Goal: Task Accomplishment & Management: Manage account settings

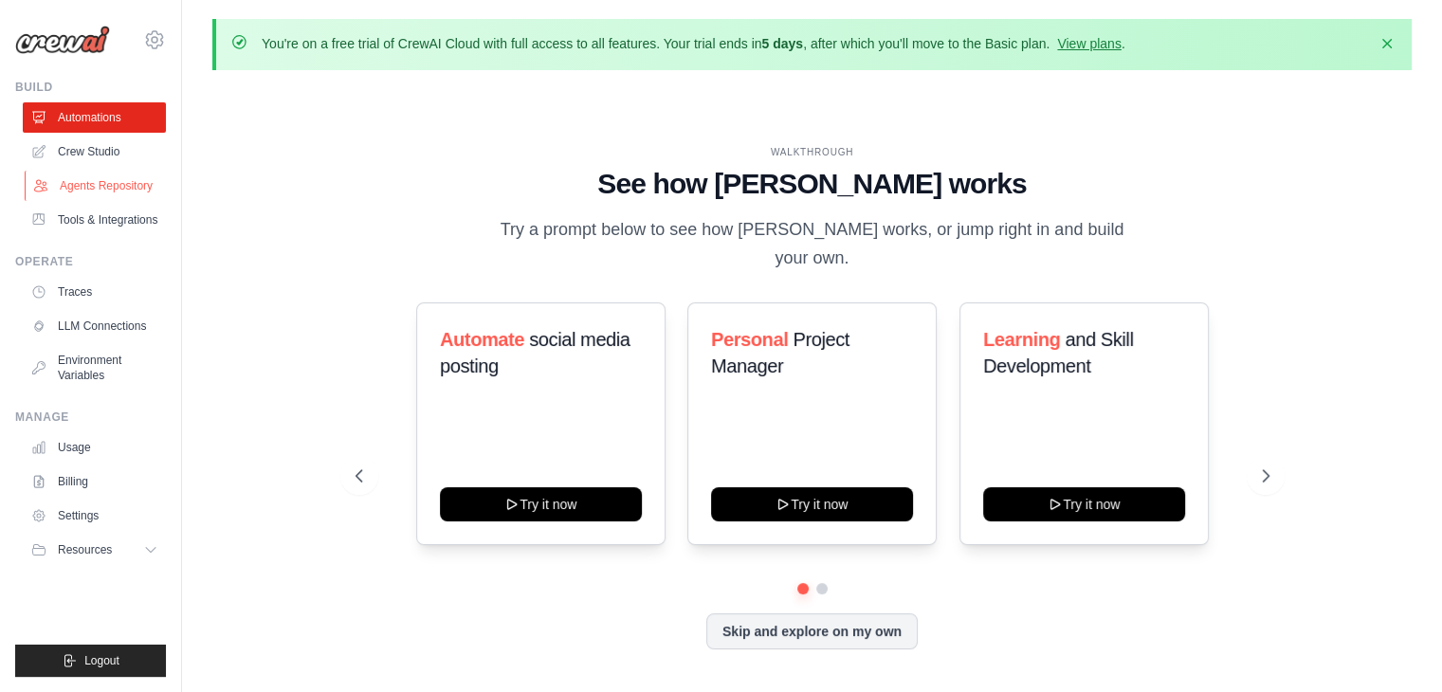
click at [88, 181] on link "Agents Repository" at bounding box center [96, 186] width 143 height 30
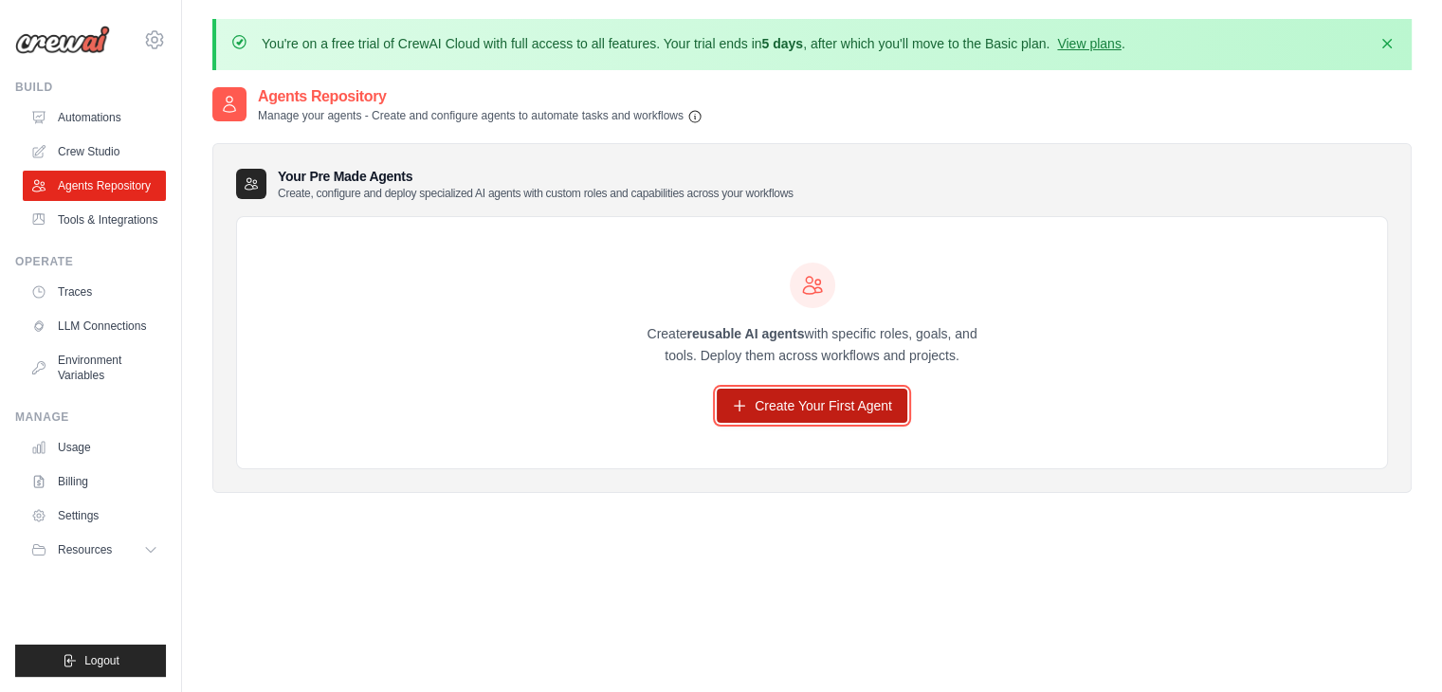
click at [766, 395] on link "Create Your First Agent" at bounding box center [812, 406] width 191 height 34
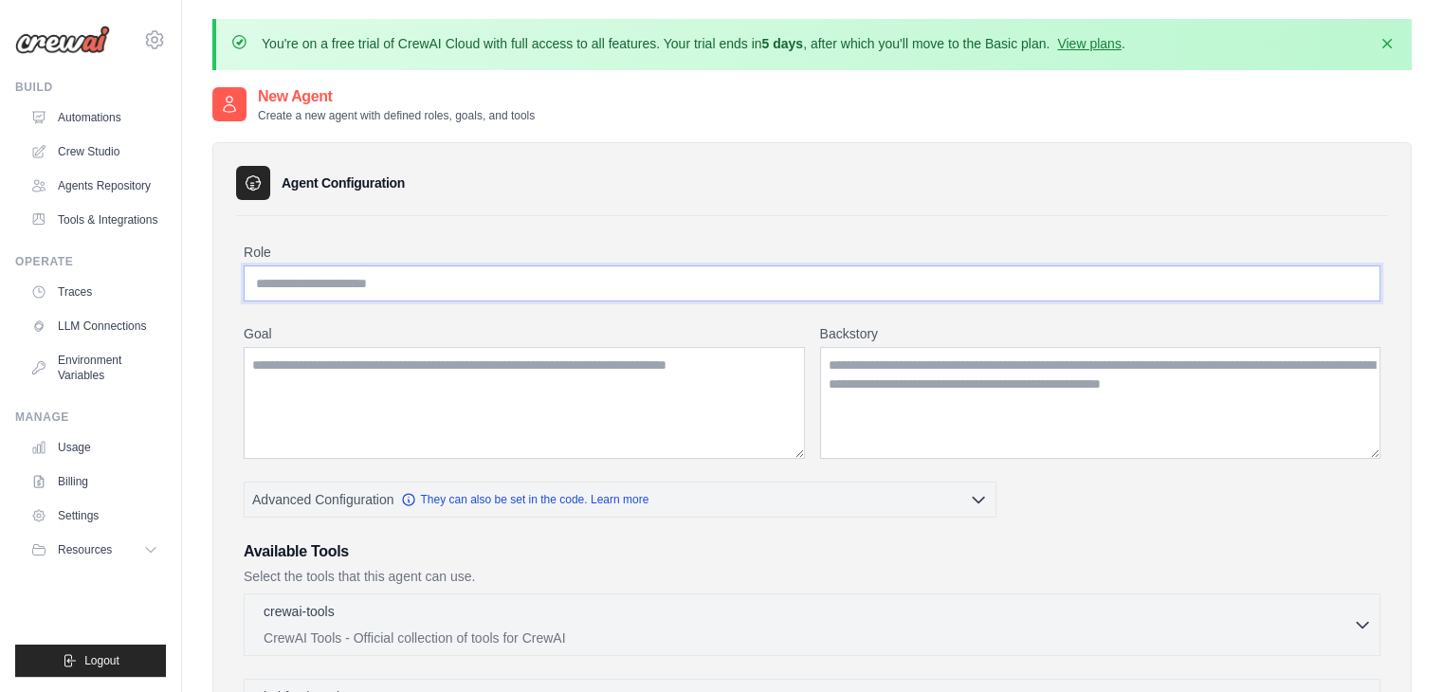
click at [471, 283] on input "Role" at bounding box center [812, 283] width 1137 height 36
click at [163, 34] on icon at bounding box center [154, 39] width 23 height 23
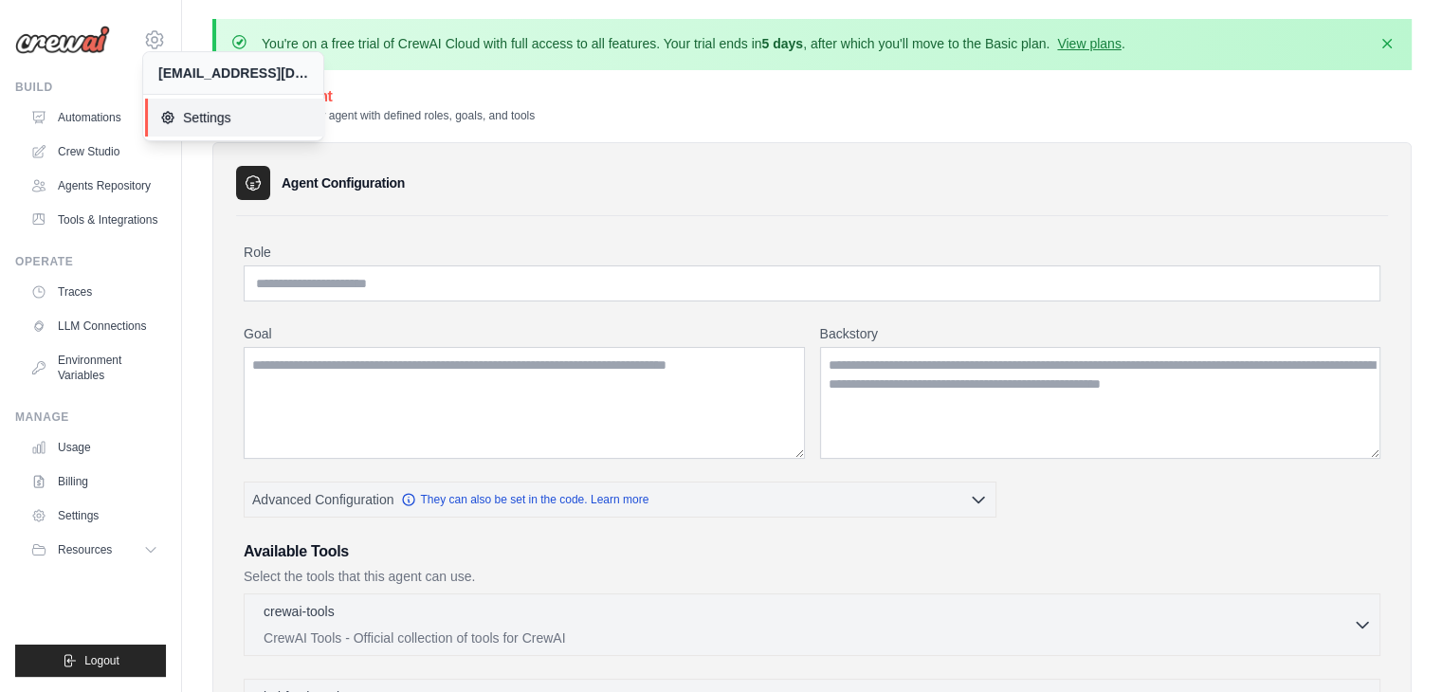
click at [200, 118] on span "Settings" at bounding box center [235, 117] width 150 height 19
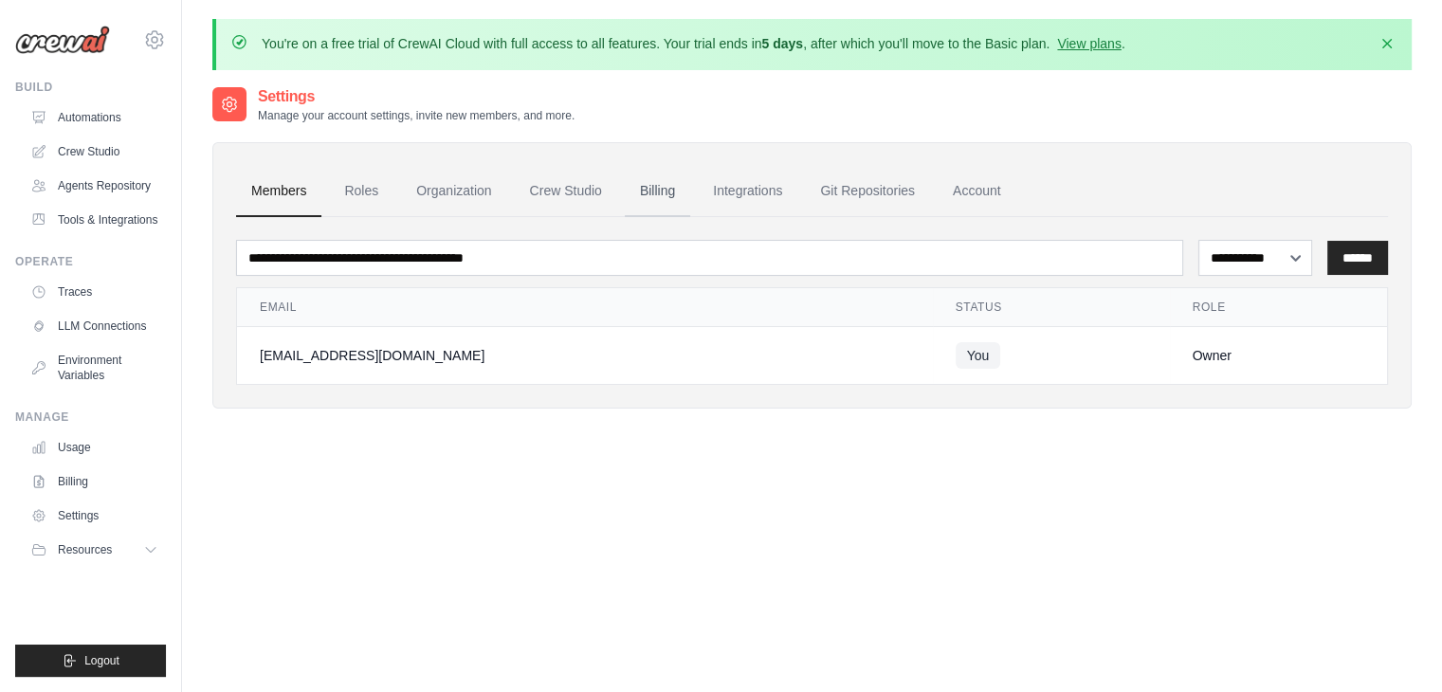
click at [659, 192] on link "Billing" at bounding box center [657, 191] width 65 height 51
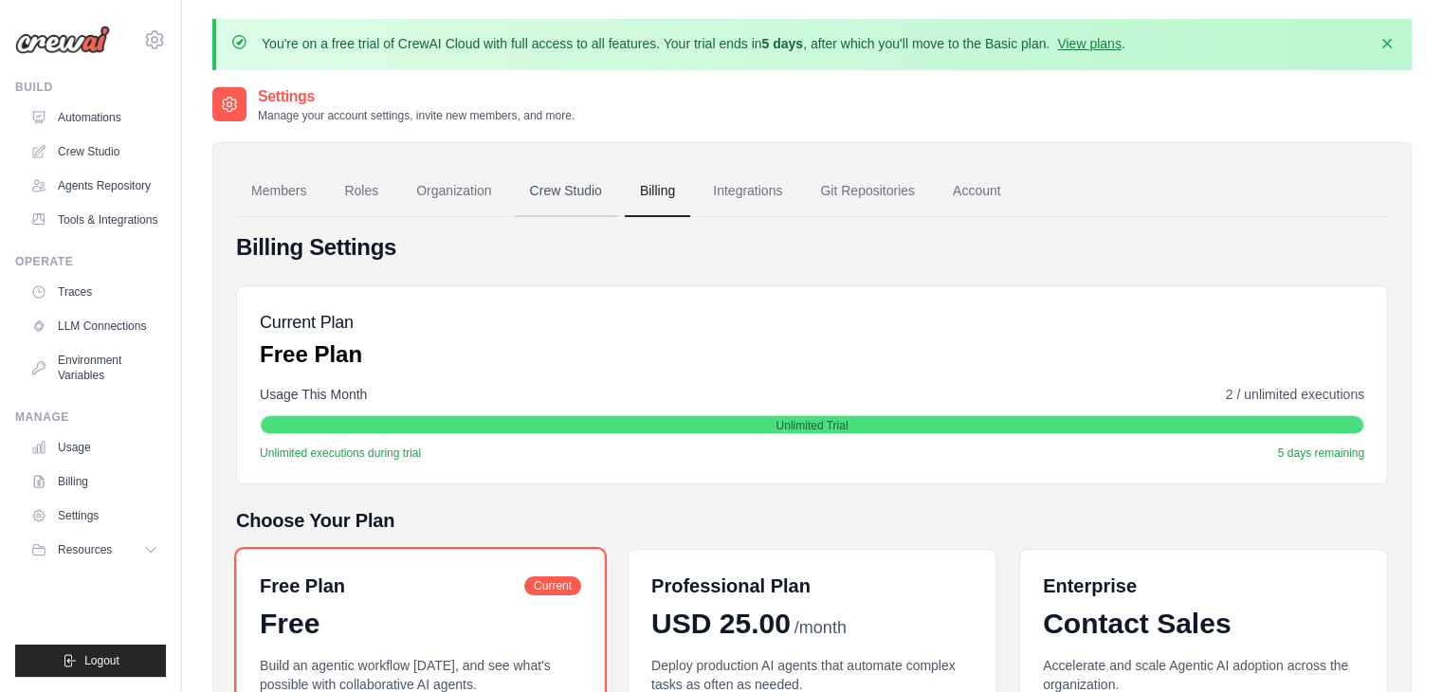
click at [548, 183] on link "Crew Studio" at bounding box center [566, 191] width 102 height 51
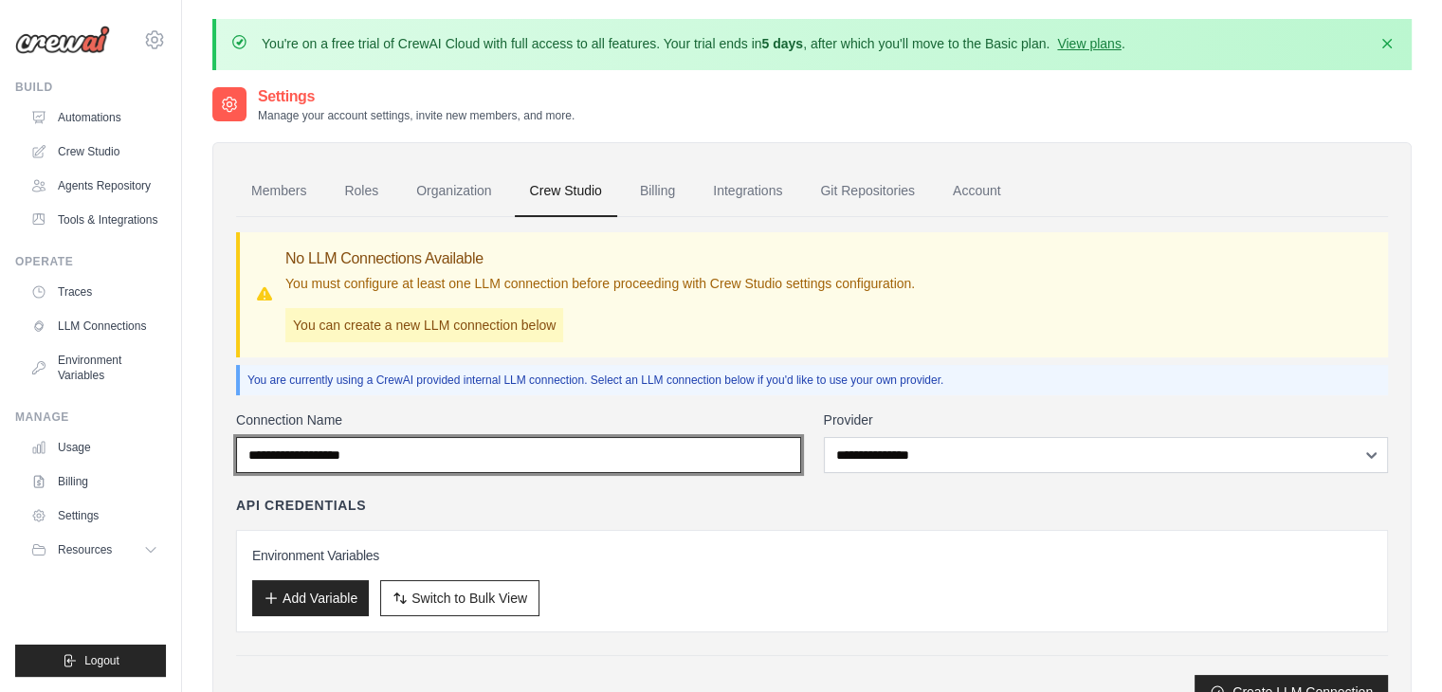
click at [459, 452] on input "Connection Name" at bounding box center [518, 455] width 565 height 36
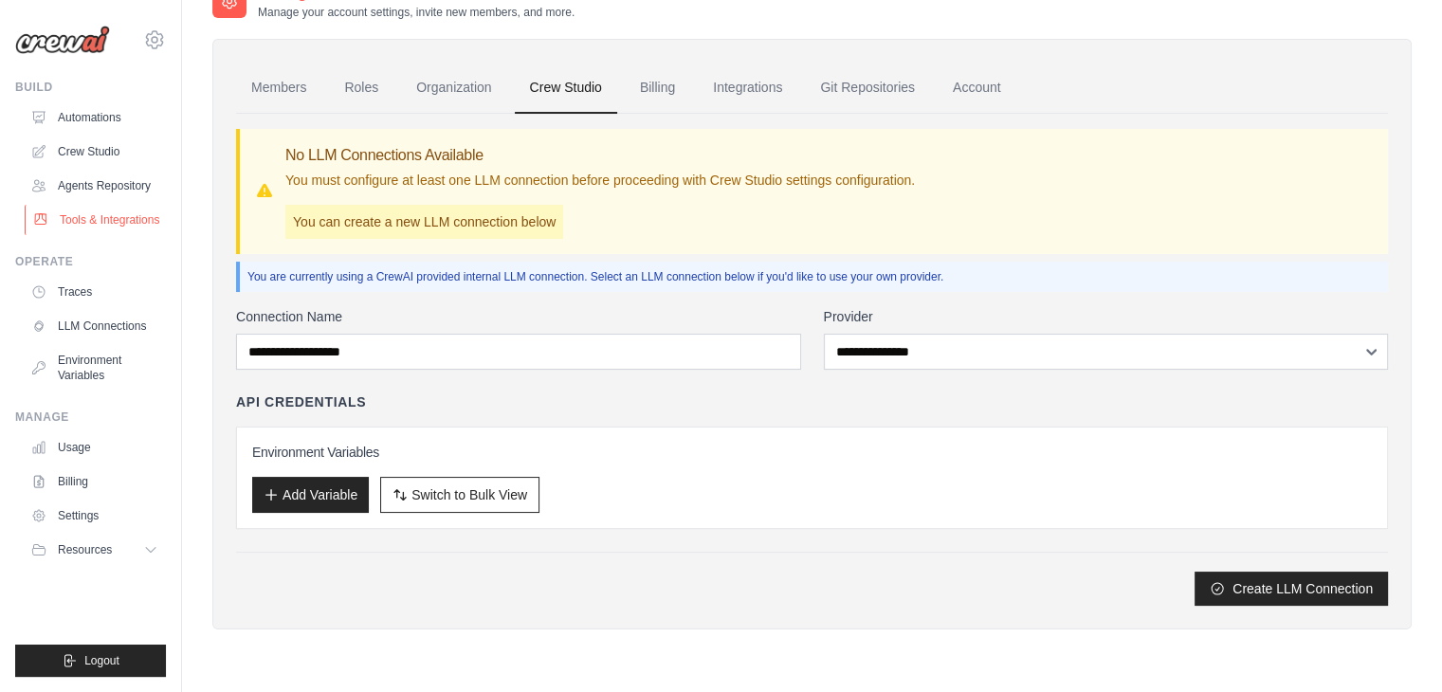
click at [114, 209] on link "Tools & Integrations" at bounding box center [96, 220] width 143 height 30
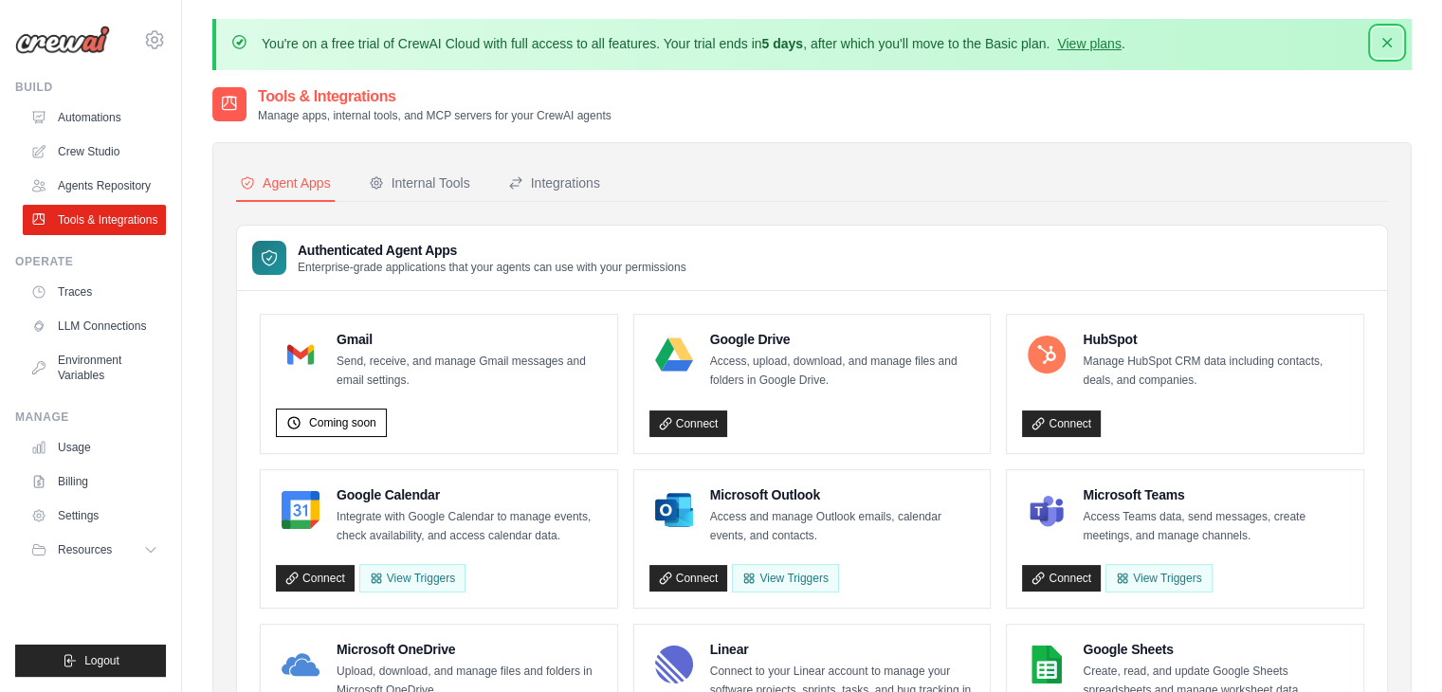
click at [1385, 48] on icon "button" at bounding box center [1386, 42] width 19 height 19
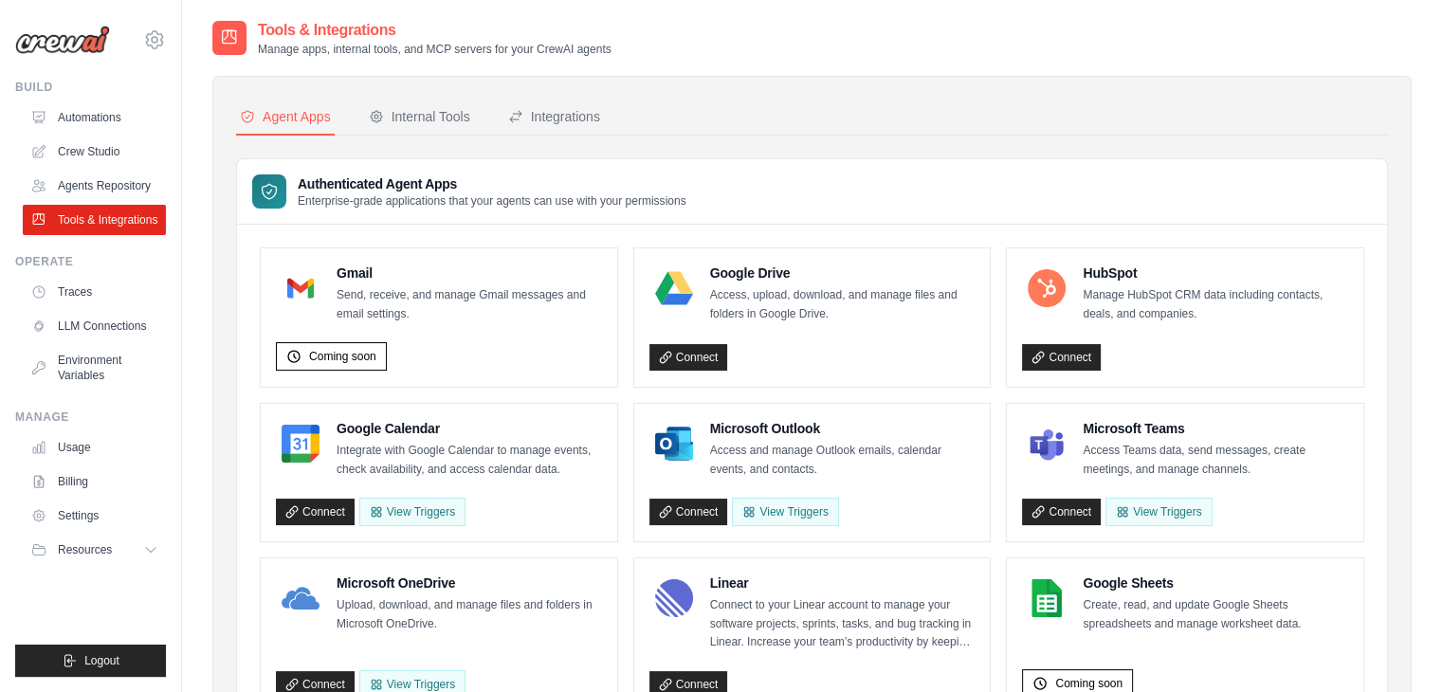
click at [925, 173] on div "Authenticated Agent Apps Enterprise-grade applications that your agents can use…" at bounding box center [812, 191] width 1150 height 65
click at [79, 33] on img at bounding box center [62, 40] width 95 height 28
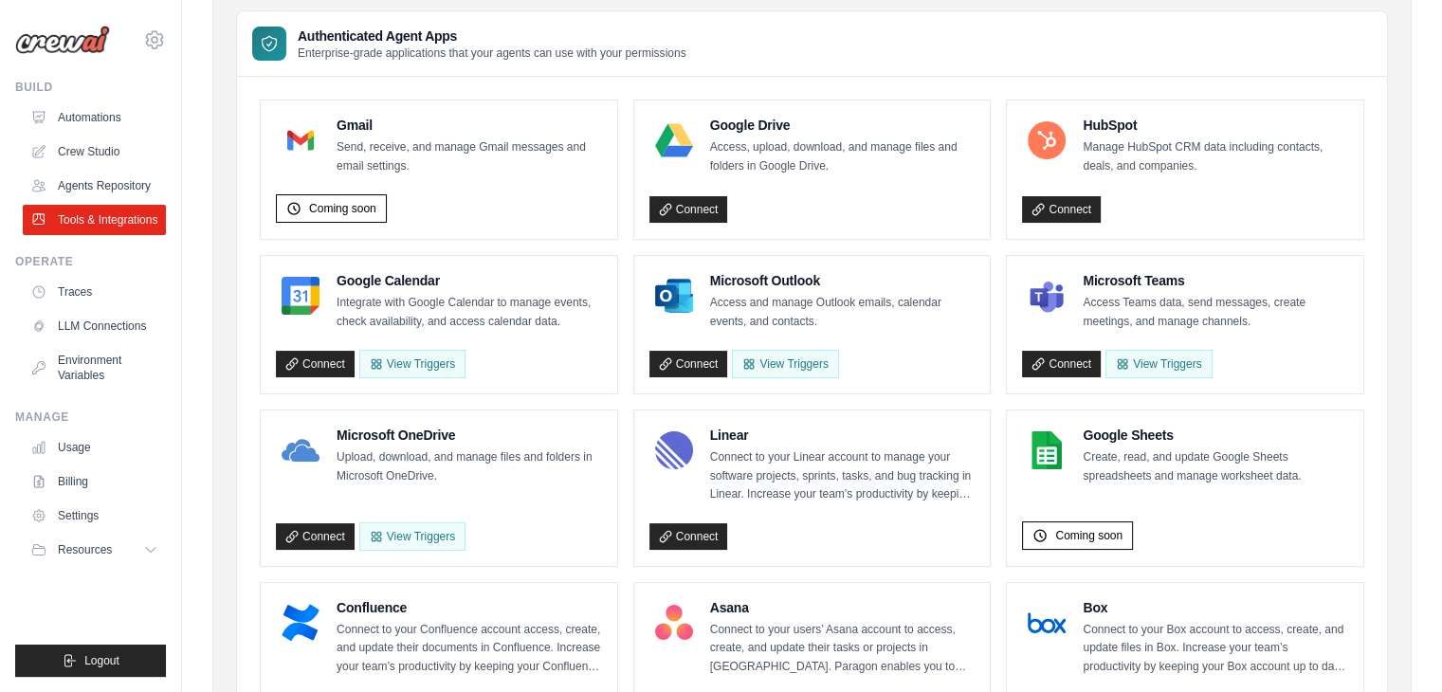
scroll to position [150, 0]
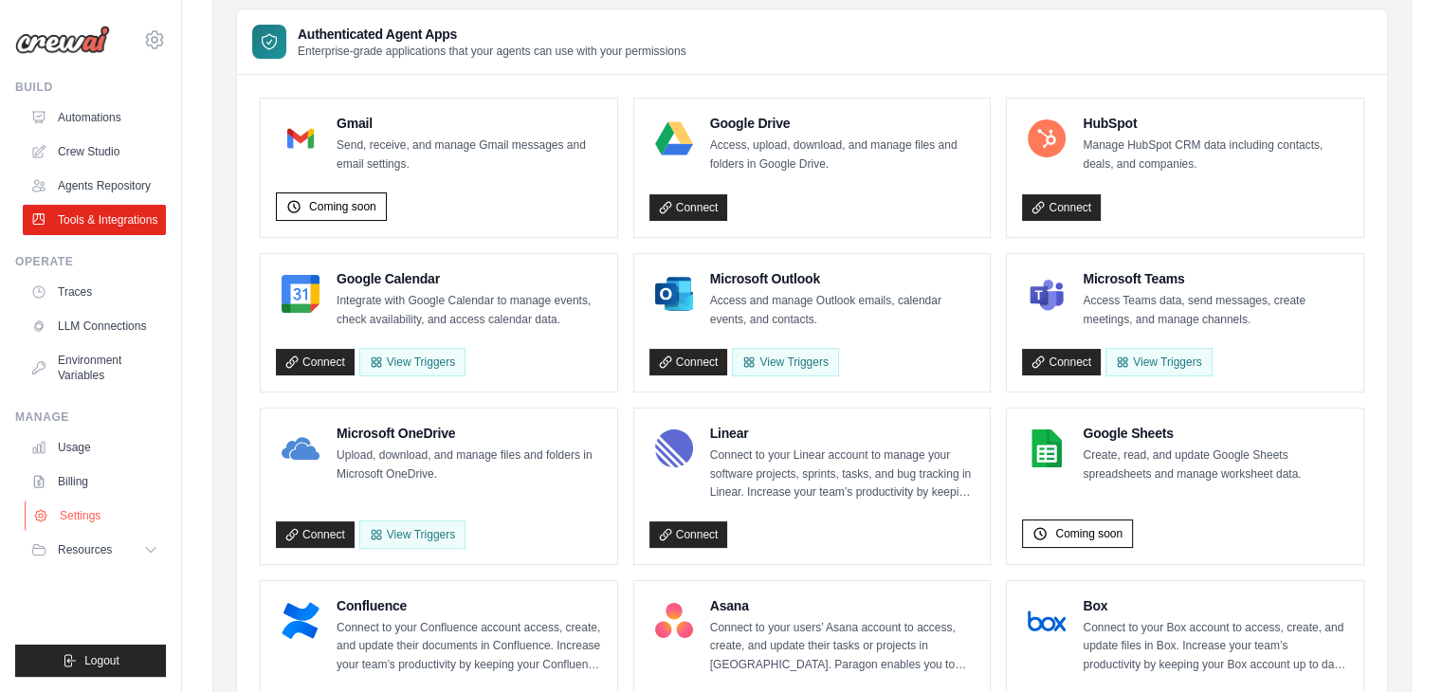
click at [75, 519] on link "Settings" at bounding box center [96, 516] width 143 height 30
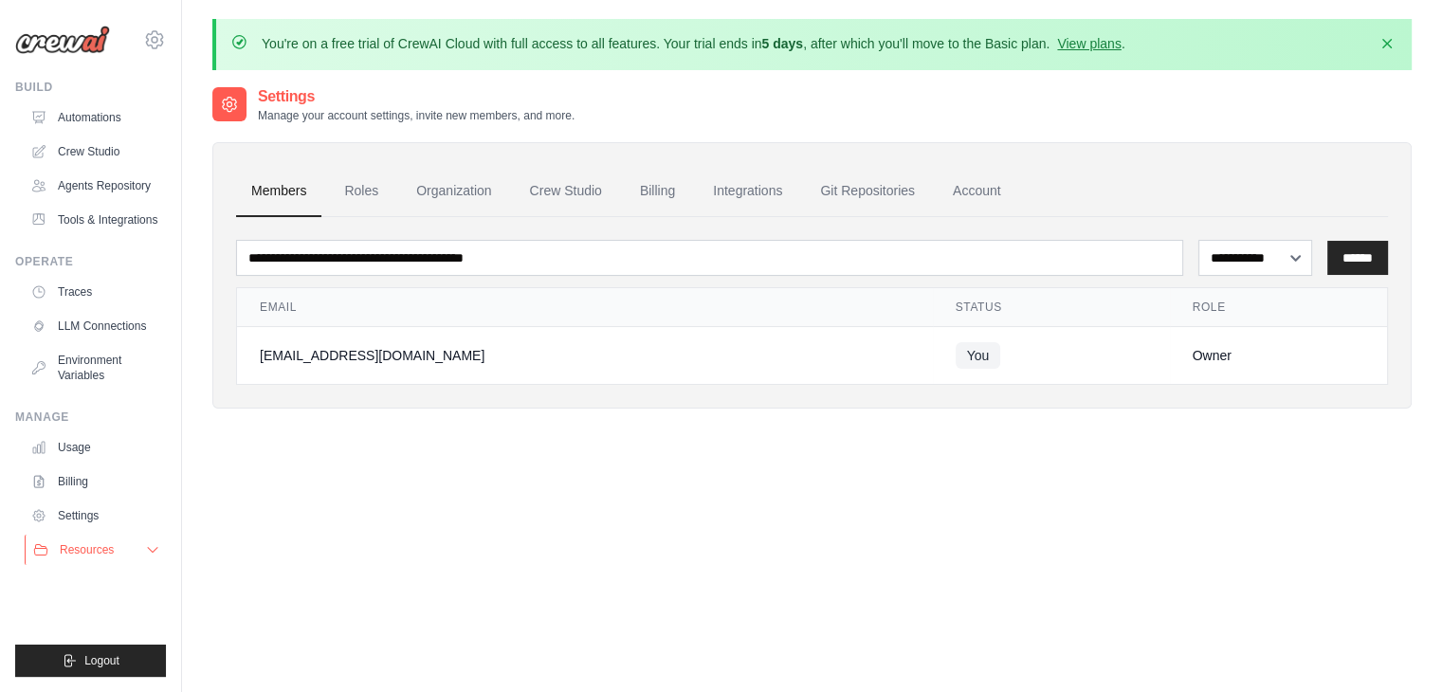
click at [152, 548] on icon at bounding box center [152, 549] width 15 height 15
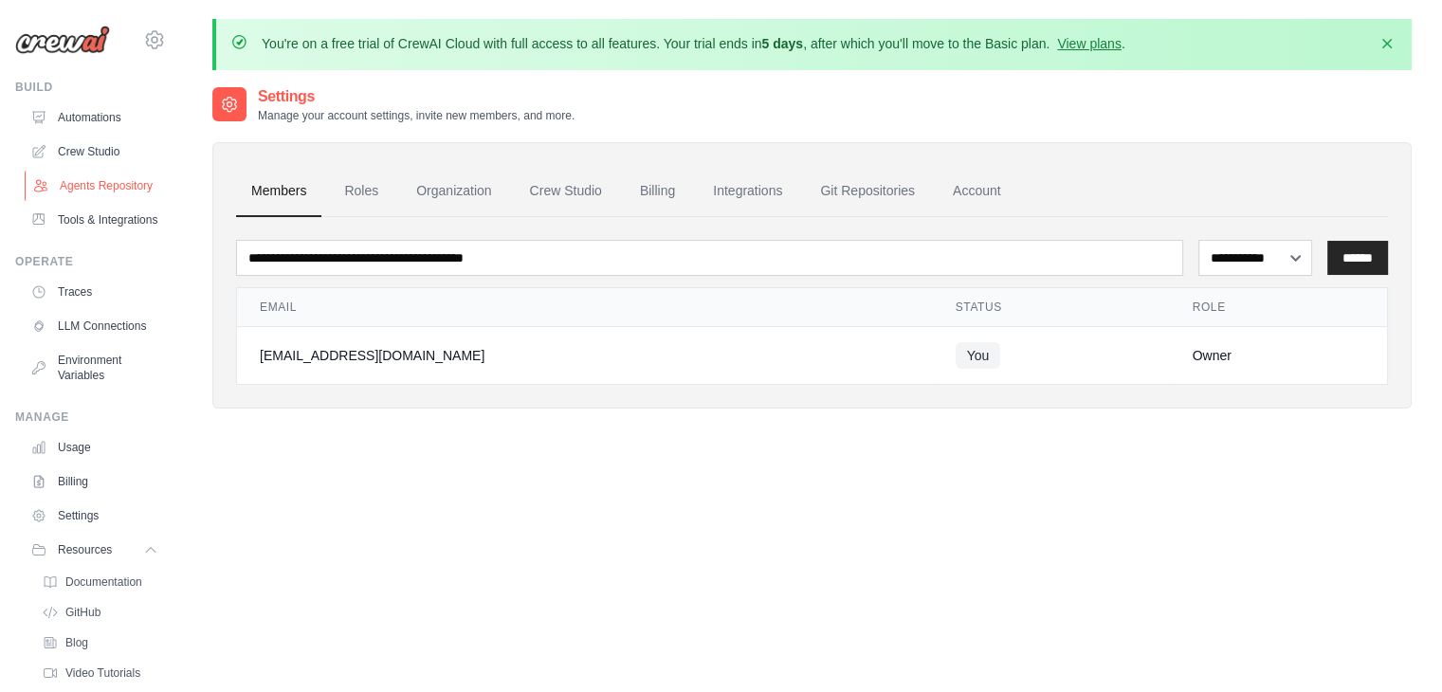
click at [95, 185] on link "Agents Repository" at bounding box center [96, 186] width 143 height 30
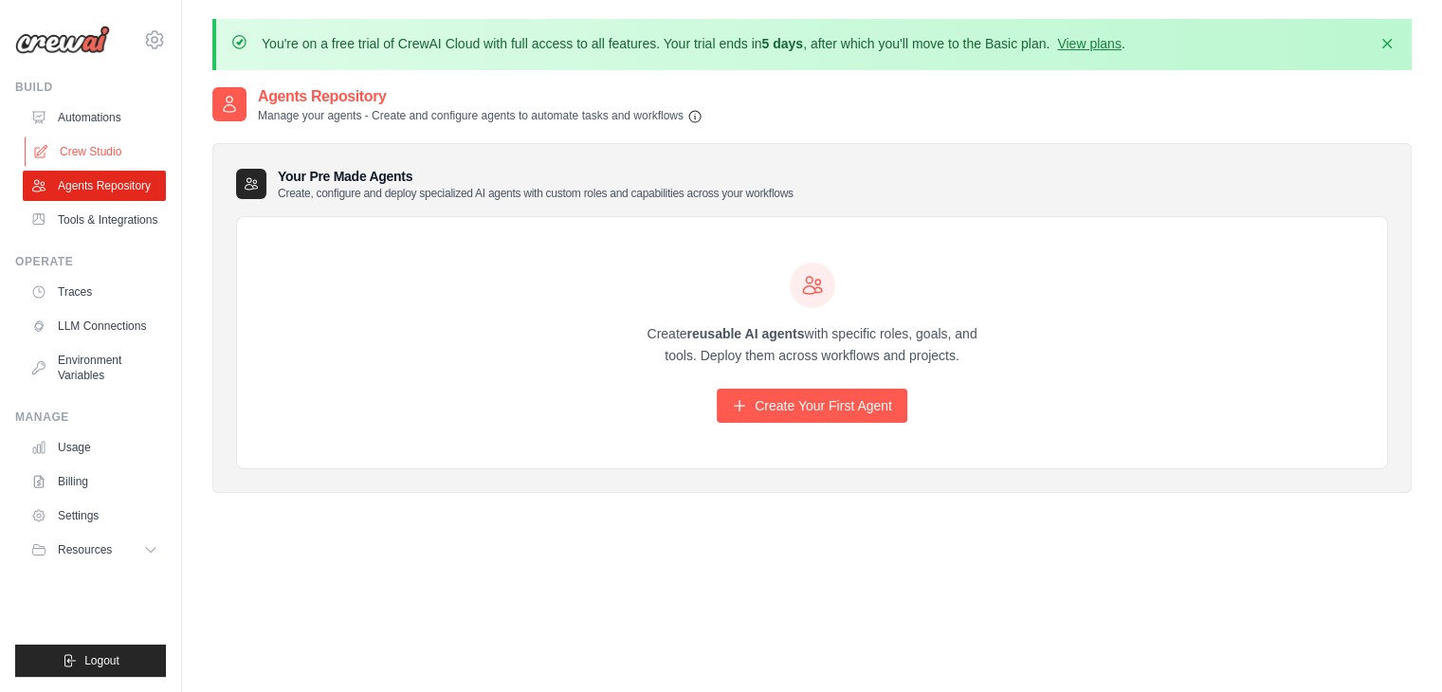
click at [108, 153] on link "Crew Studio" at bounding box center [96, 152] width 143 height 30
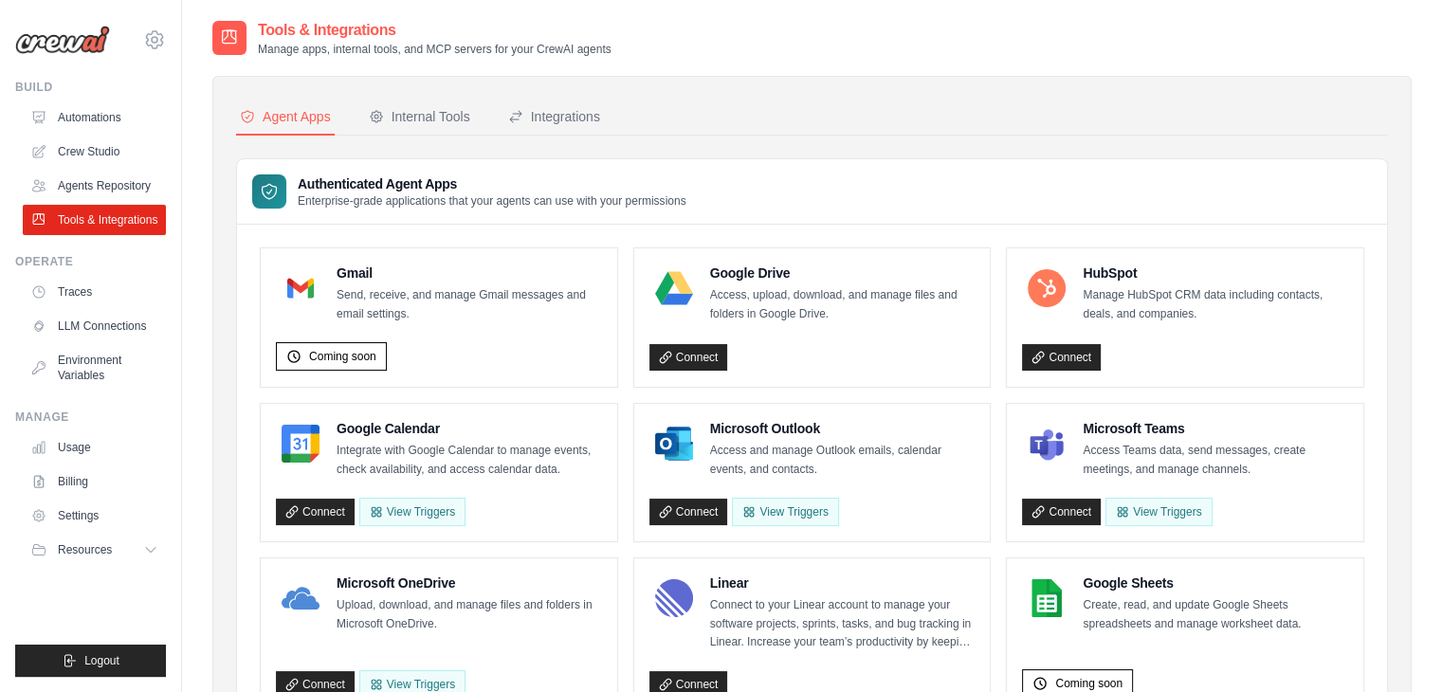
scroll to position [150, 0]
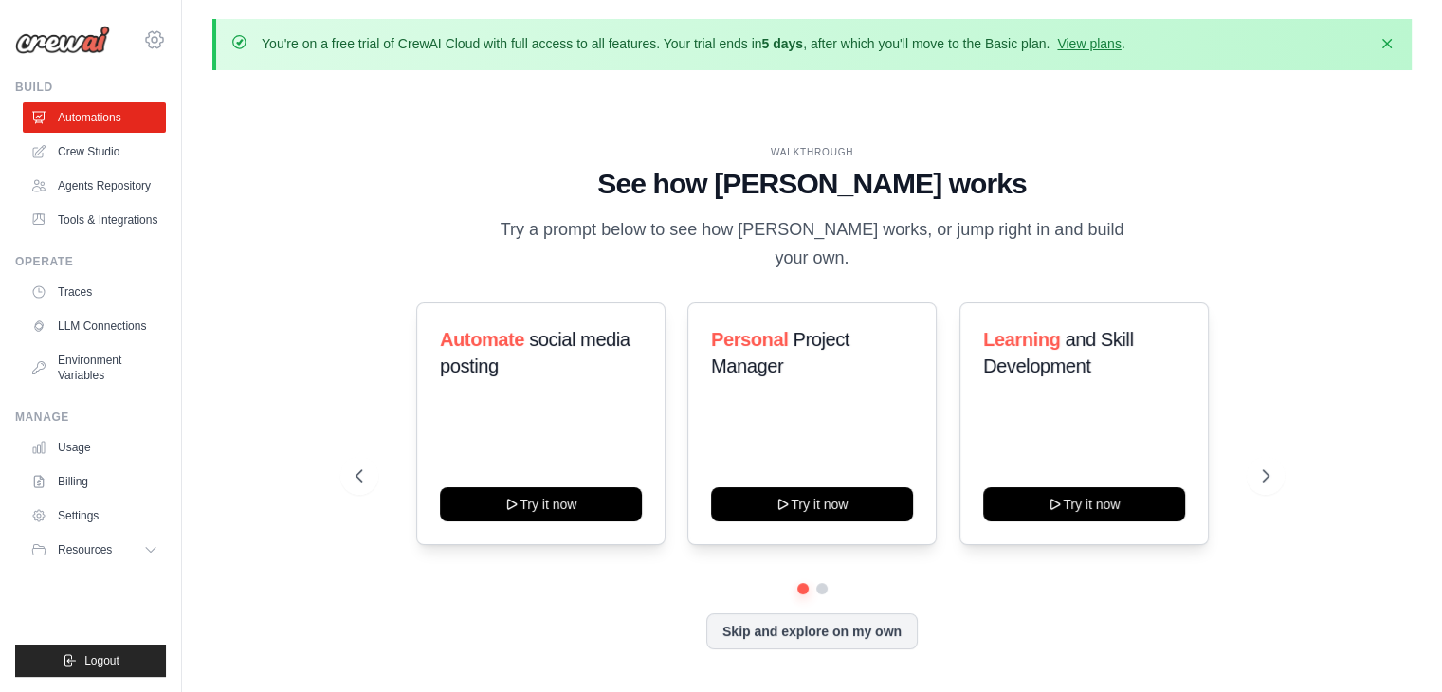
click at [152, 36] on icon at bounding box center [154, 39] width 23 height 23
click at [231, 77] on div "[EMAIL_ADDRESS][DOMAIN_NAME]" at bounding box center [233, 73] width 150 height 19
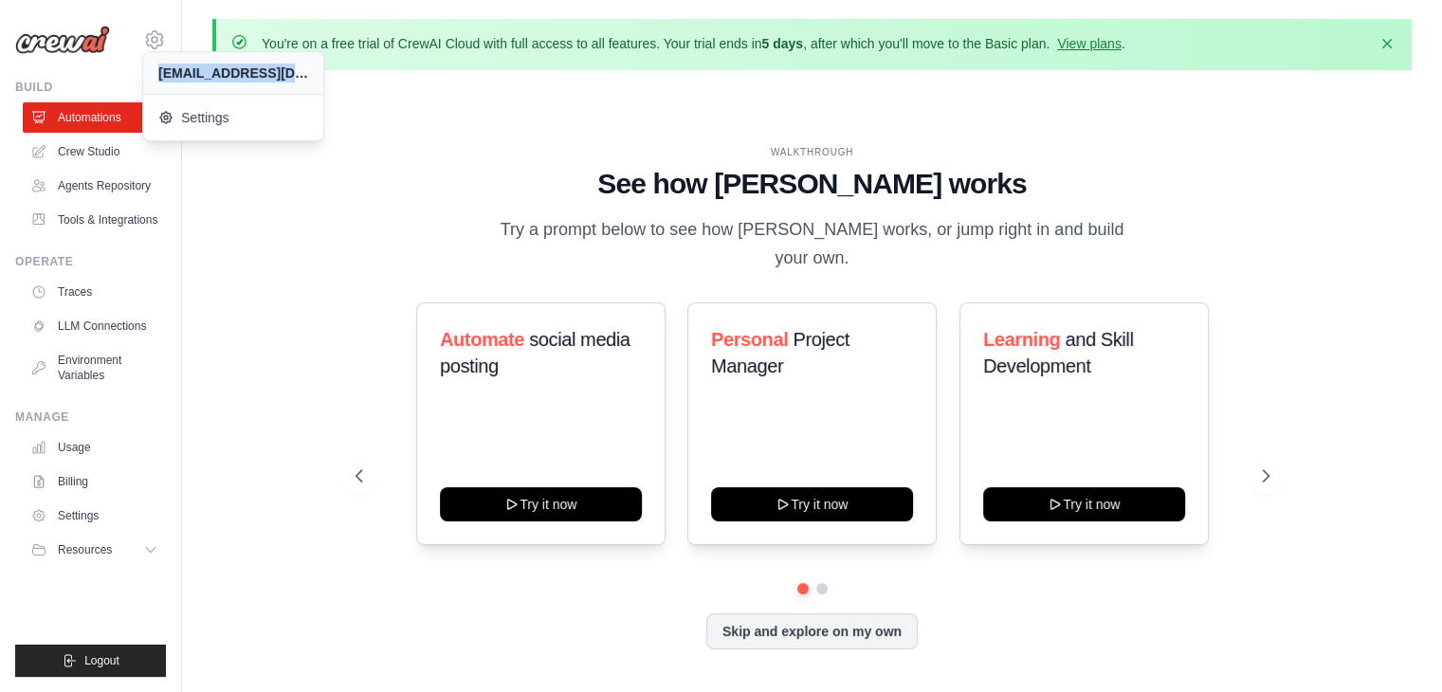
click at [231, 77] on div "[EMAIL_ADDRESS][DOMAIN_NAME]" at bounding box center [233, 73] width 150 height 19
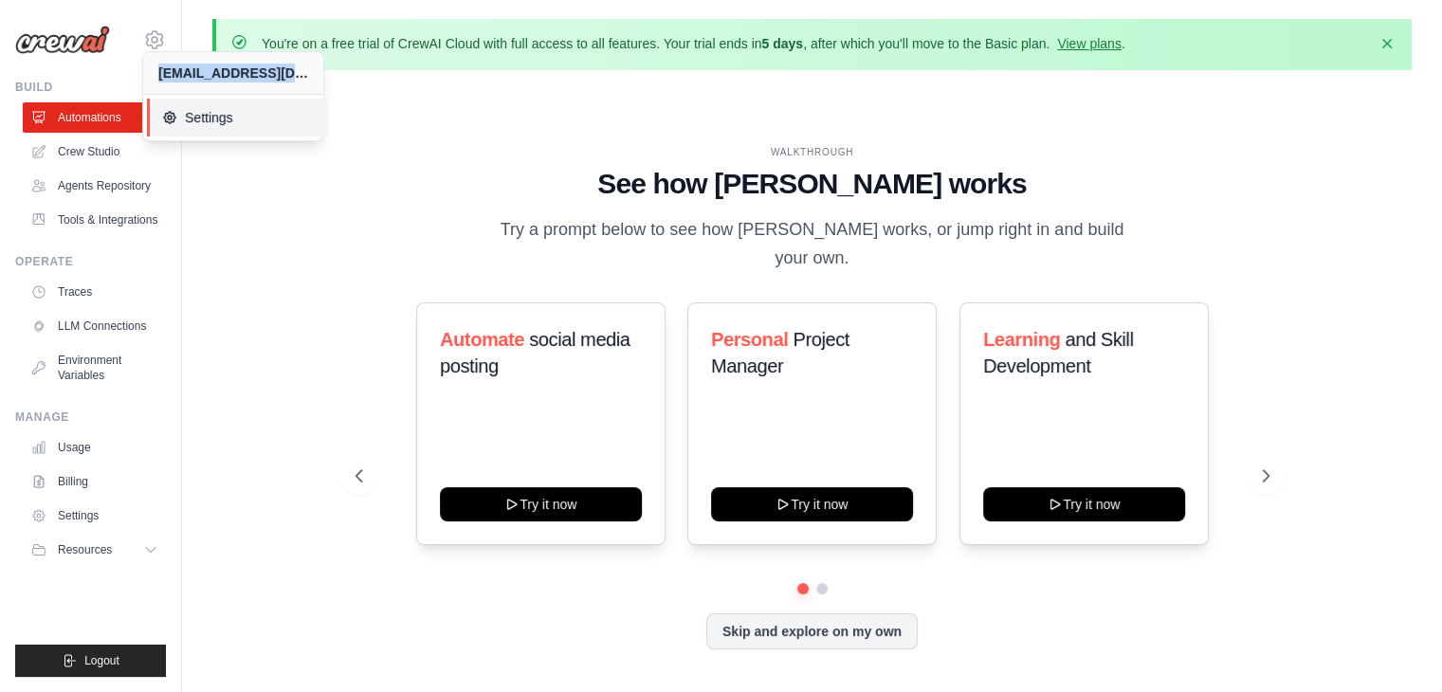
click at [209, 115] on span "Settings" at bounding box center [237, 117] width 150 height 19
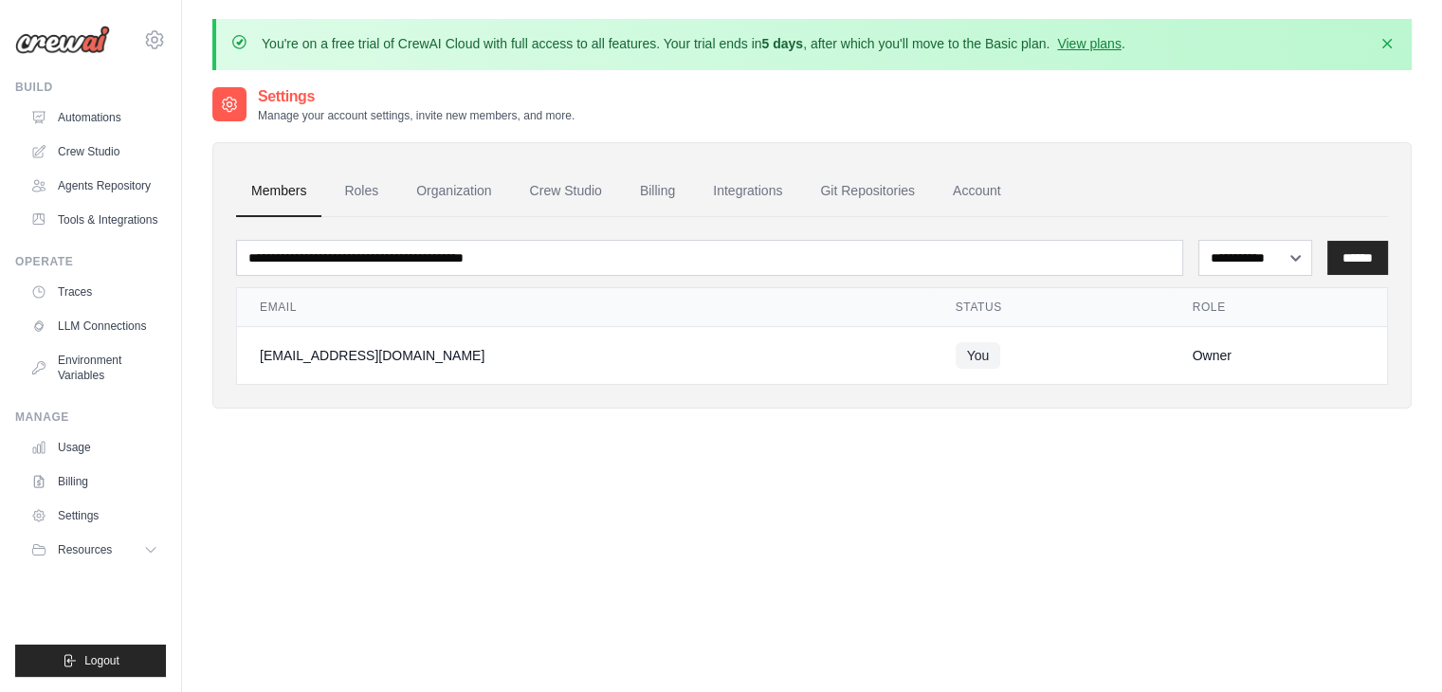
click at [956, 360] on span "You" at bounding box center [979, 355] width 46 height 27
click at [360, 202] on link "Roles" at bounding box center [361, 191] width 64 height 51
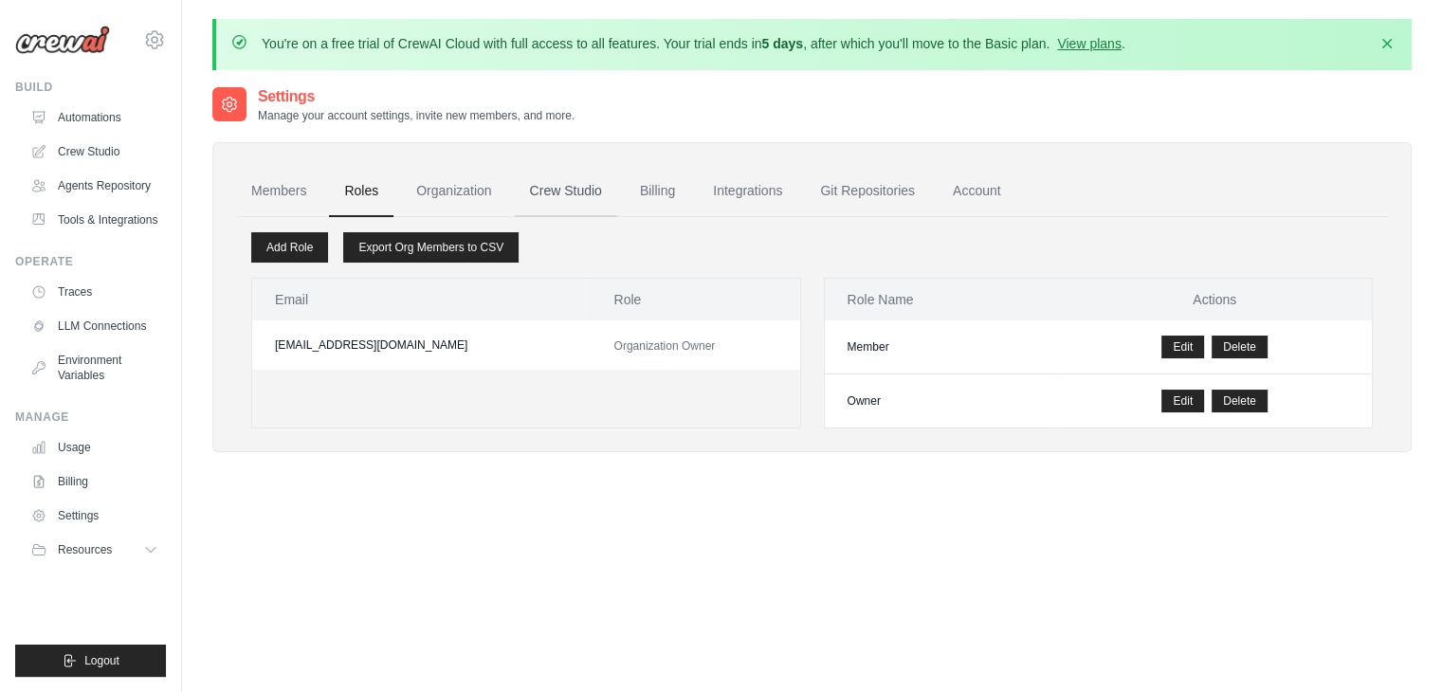
click at [565, 188] on link "Crew Studio" at bounding box center [566, 191] width 102 height 51
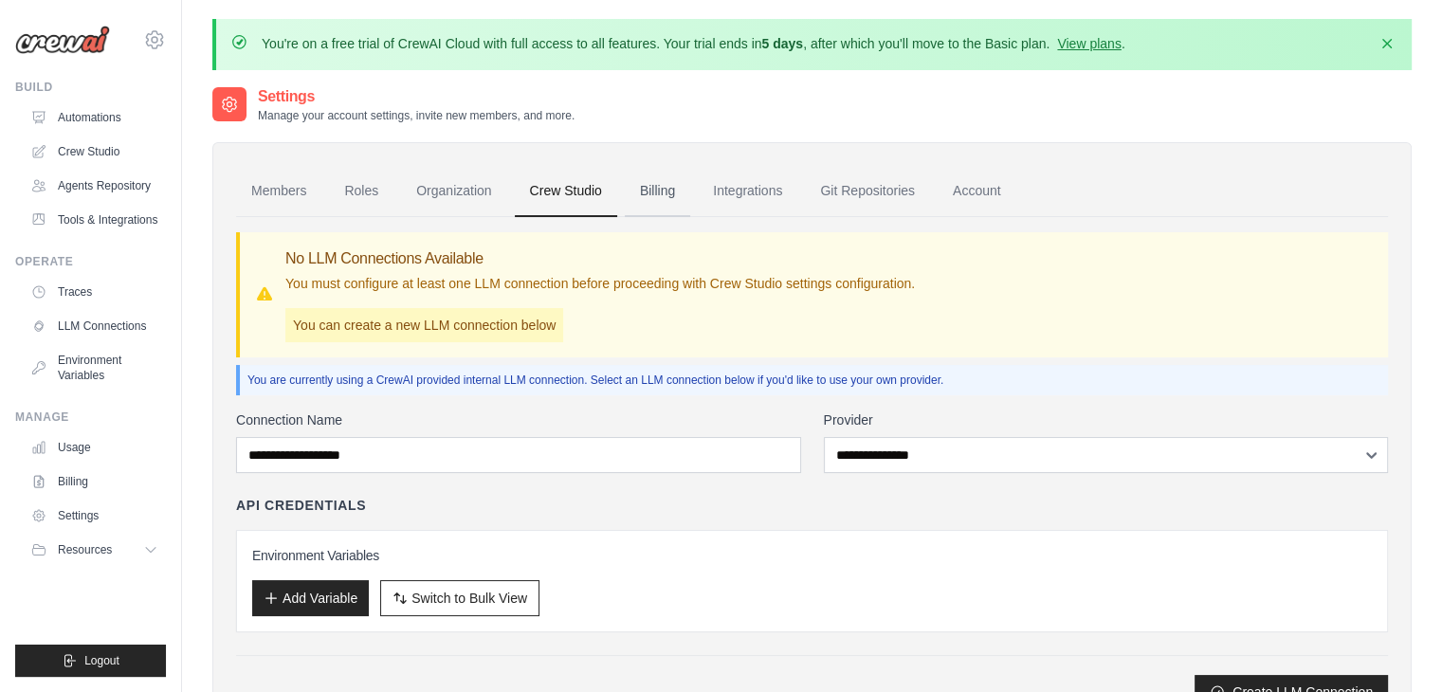
click at [660, 202] on link "Billing" at bounding box center [657, 191] width 65 height 51
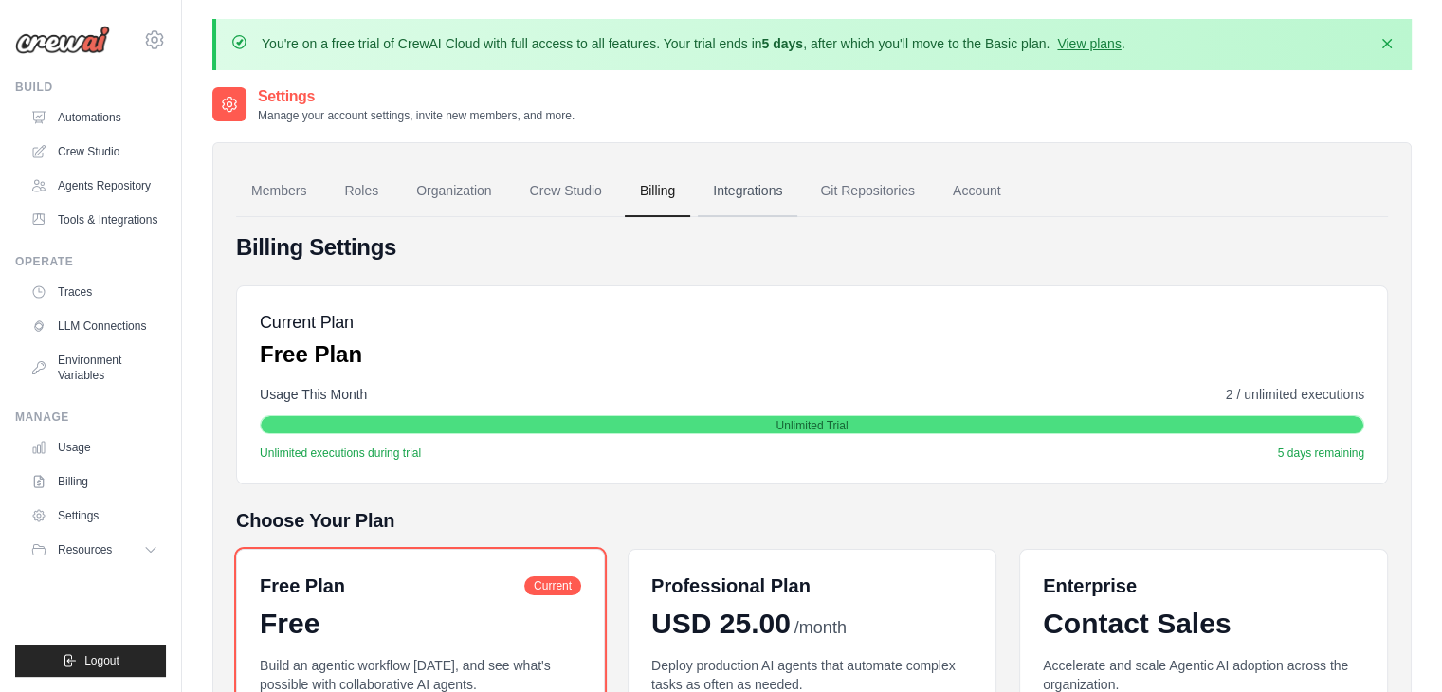
click at [755, 191] on link "Integrations" at bounding box center [748, 191] width 100 height 51
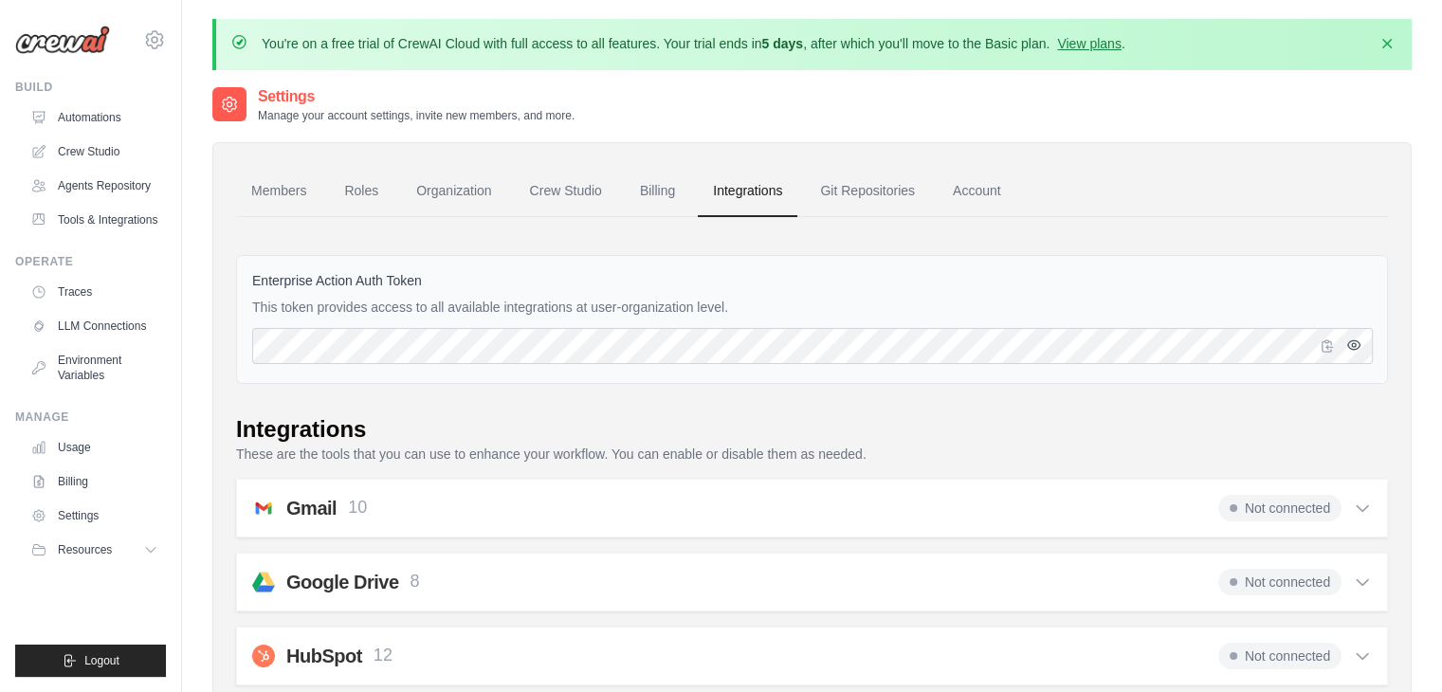
click at [1357, 338] on icon "button" at bounding box center [1353, 344] width 15 height 15
click at [1326, 344] on icon "button" at bounding box center [1326, 344] width 10 height 11
click at [859, 191] on link "Git Repositories" at bounding box center [867, 191] width 125 height 51
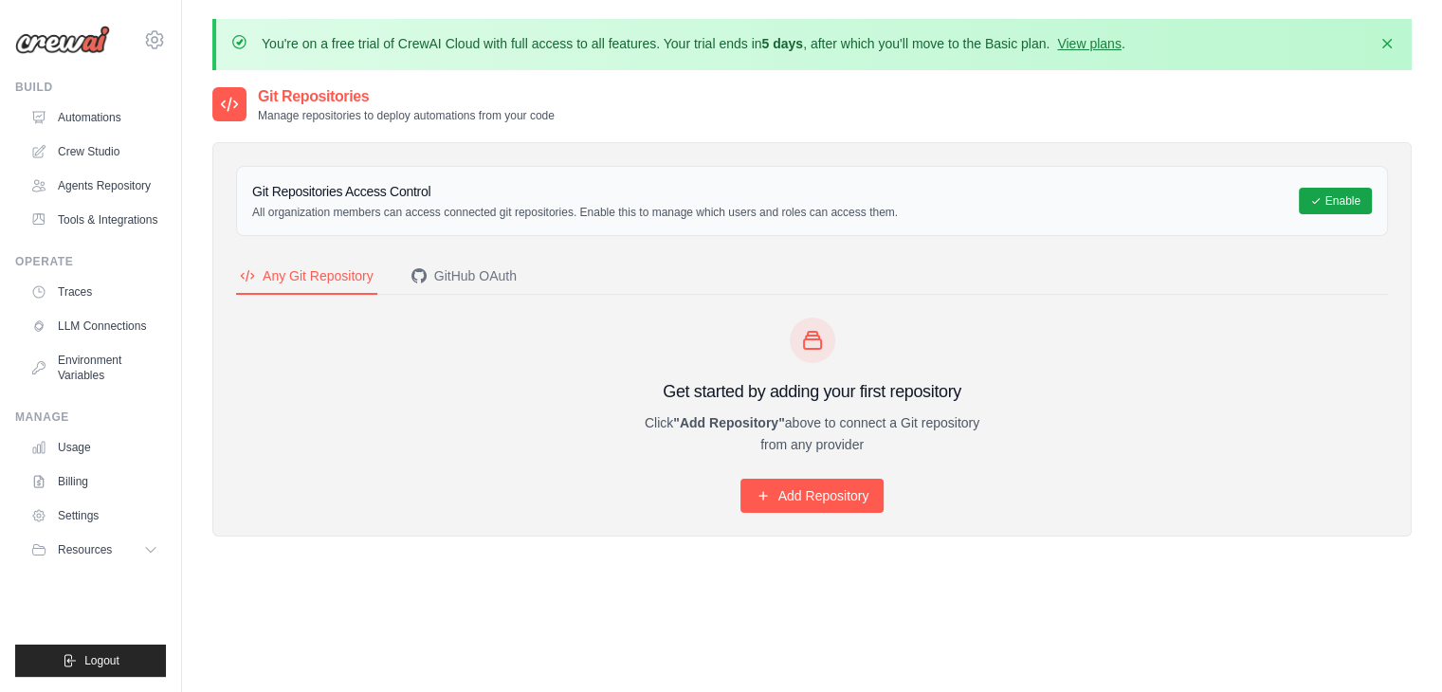
click at [218, 101] on div at bounding box center [229, 104] width 34 height 34
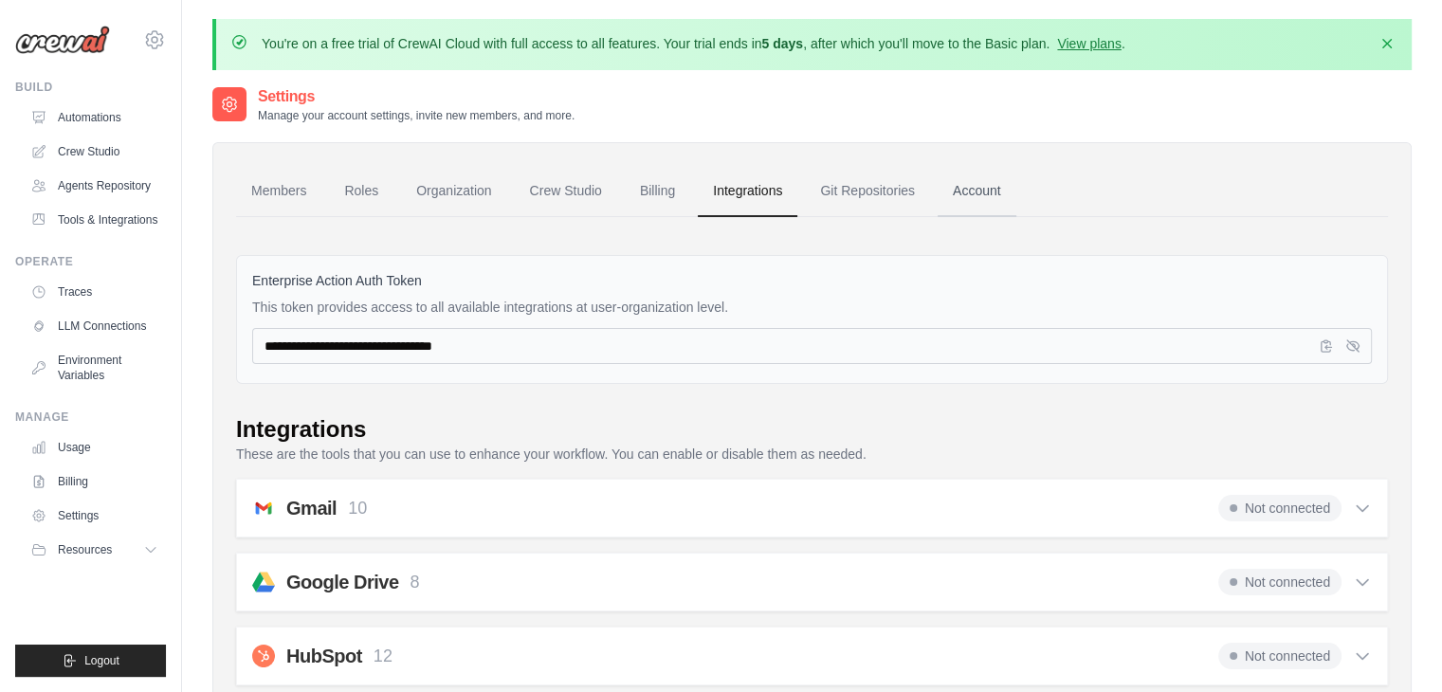
click at [985, 191] on link "Account" at bounding box center [976, 191] width 79 height 51
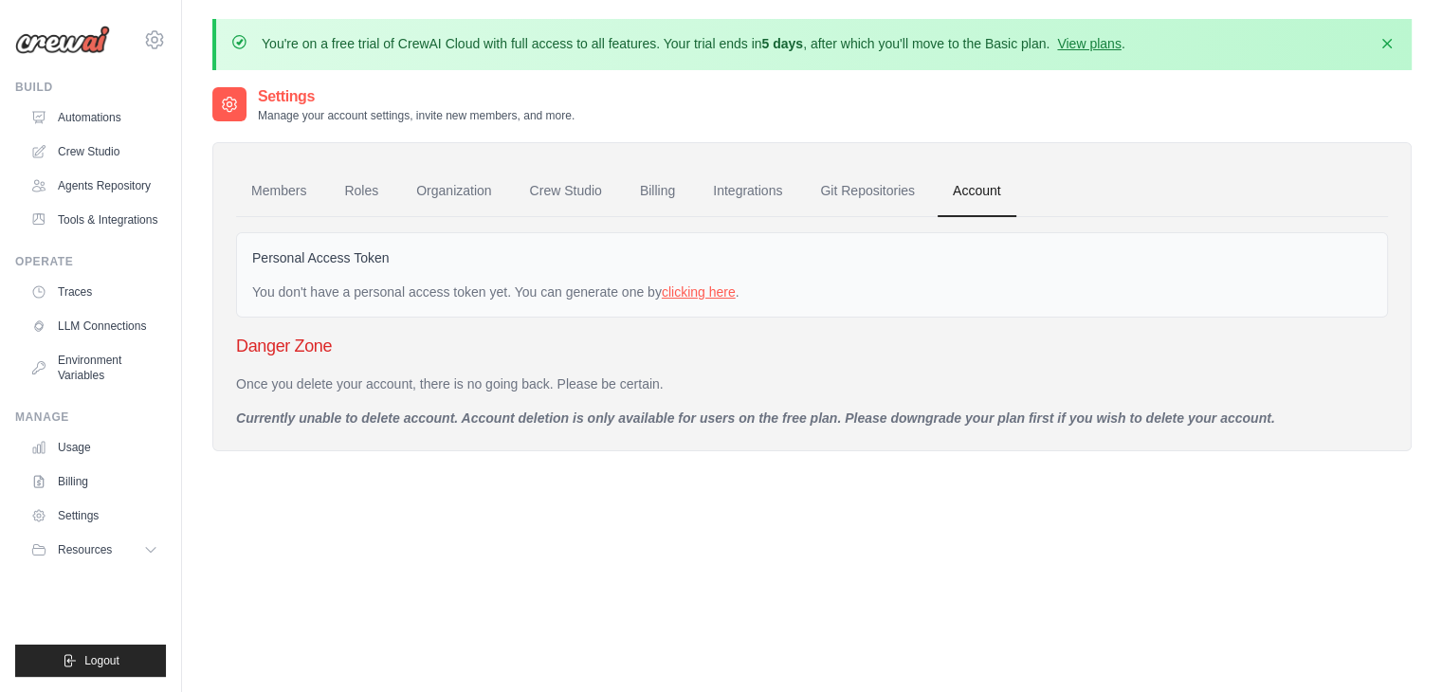
click at [694, 286] on link "clicking here" at bounding box center [699, 291] width 74 height 15
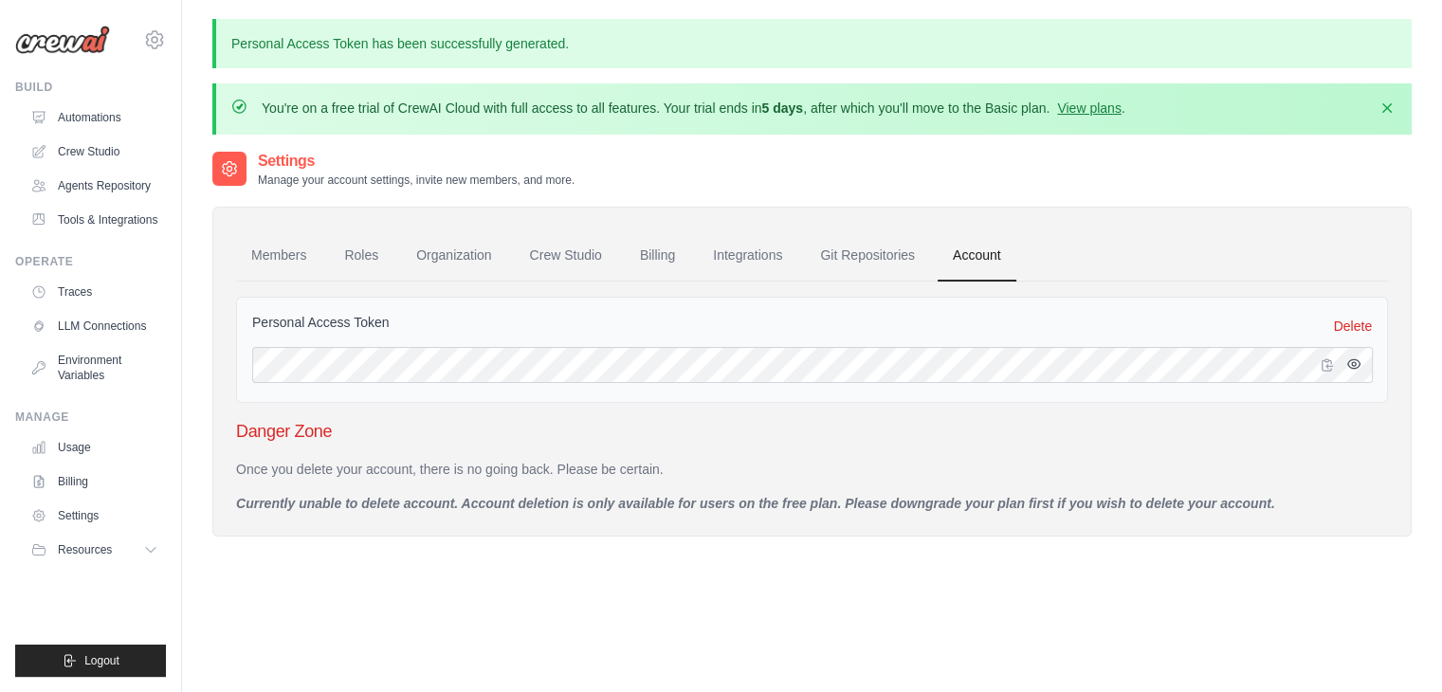
click at [1363, 362] on button "button" at bounding box center [1353, 364] width 23 height 23
click at [1355, 362] on icon "button" at bounding box center [1353, 363] width 12 height 11
click at [1331, 363] on icon "button" at bounding box center [1326, 363] width 10 height 11
